Goal: Communication & Community: Share content

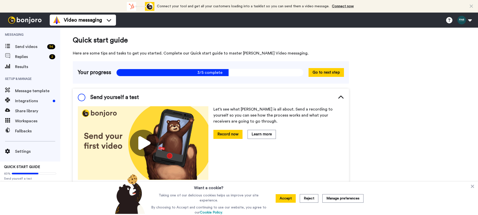
click at [32, 19] on img at bounding box center [25, 20] width 38 height 7
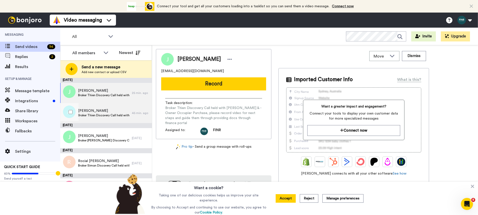
click at [85, 112] on span "[PERSON_NAME]" at bounding box center [103, 110] width 51 height 5
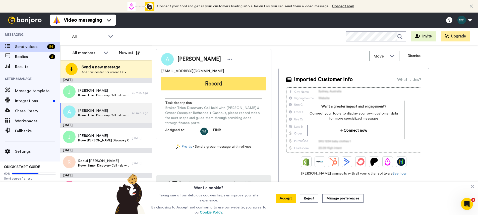
click at [182, 84] on button "Record" at bounding box center [213, 83] width 105 height 13
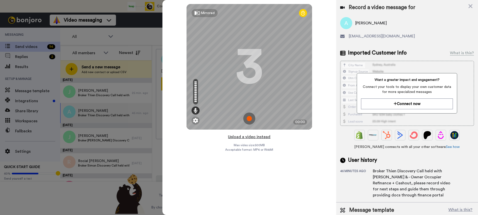
click at [258, 134] on button "Upload a video instead" at bounding box center [249, 137] width 45 height 7
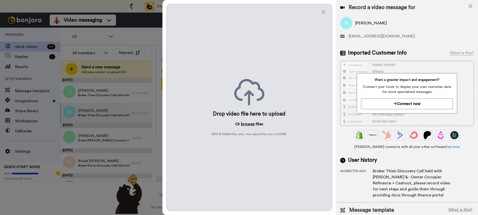
click at [251, 125] on button "browse" at bounding box center [248, 124] width 14 height 6
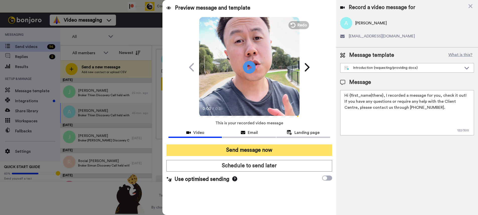
click at [249, 151] on button "Send message now" at bounding box center [250, 150] width 166 height 12
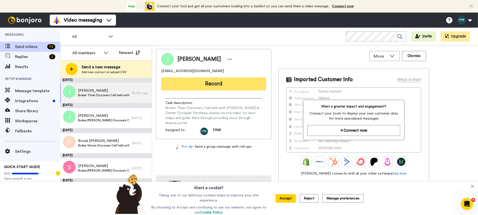
click at [209, 85] on button "Record" at bounding box center [213, 83] width 105 height 13
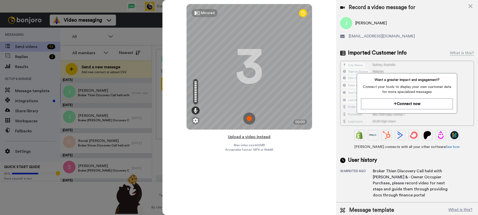
click at [242, 138] on button "Upload a video instead" at bounding box center [249, 137] width 45 height 7
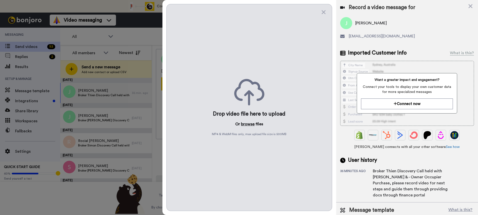
click at [246, 124] on button "browse" at bounding box center [248, 124] width 14 height 6
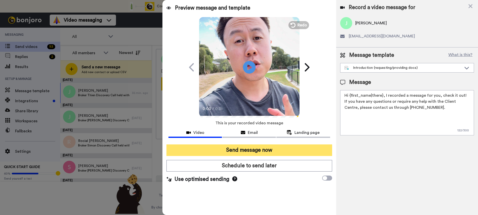
click at [246, 151] on button "Send message now" at bounding box center [250, 150] width 166 height 12
